Goal: Obtain resource: Download file/media

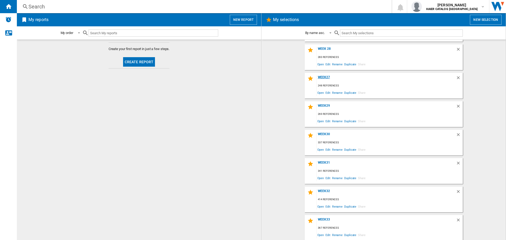
scroll to position [56, 0]
click at [498, 20] on button "New selection" at bounding box center [486, 20] width 32 height 10
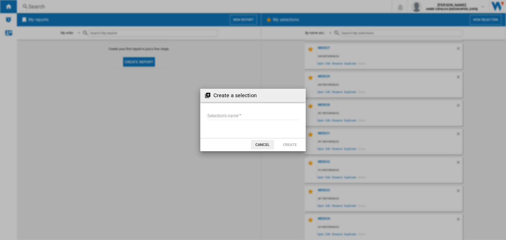
click at [286, 118] on input "Selection's name'" at bounding box center [253, 116] width 92 height 8
type input "******"
click at [291, 146] on button "Create" at bounding box center [289, 144] width 23 height 9
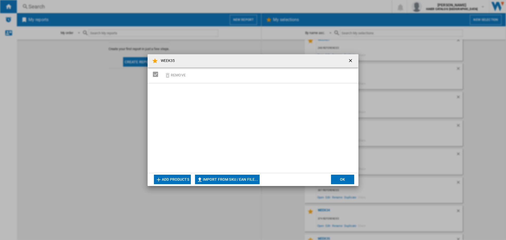
scroll to position [84, 0]
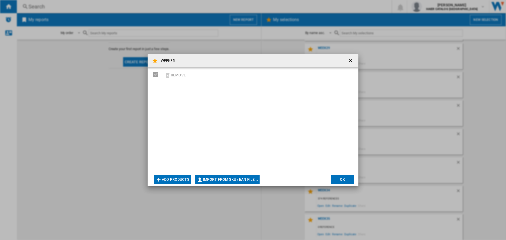
click at [242, 175] on button "Import from SKU / EAN file..." at bounding box center [227, 179] width 65 height 9
type input "**********"
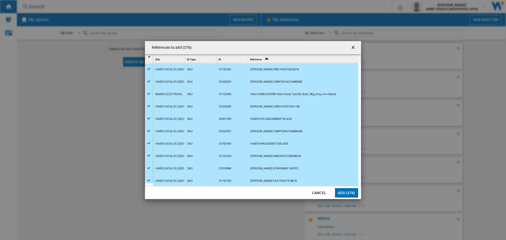
click at [340, 194] on button "Add (376)" at bounding box center [346, 192] width 23 height 9
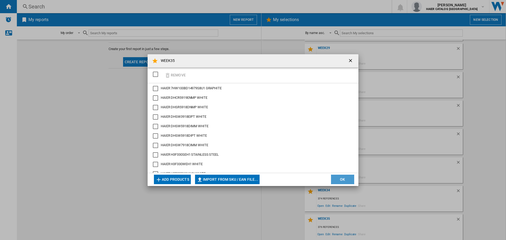
click at [348, 180] on button "OK" at bounding box center [342, 179] width 23 height 9
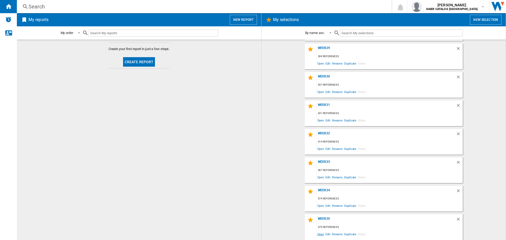
click at [320, 235] on span "Open" at bounding box center [321, 234] width 8 height 7
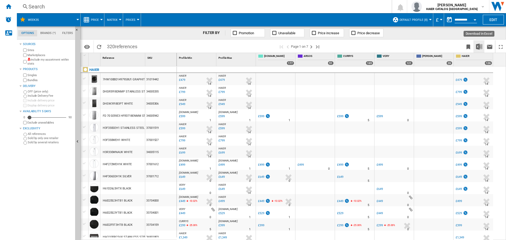
click at [481, 45] on img "Download in Excel" at bounding box center [479, 47] width 6 height 6
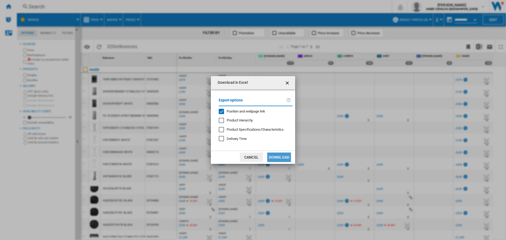
click at [285, 158] on button "Download" at bounding box center [279, 157] width 24 height 9
